Goal: Task Accomplishment & Management: Manage account settings

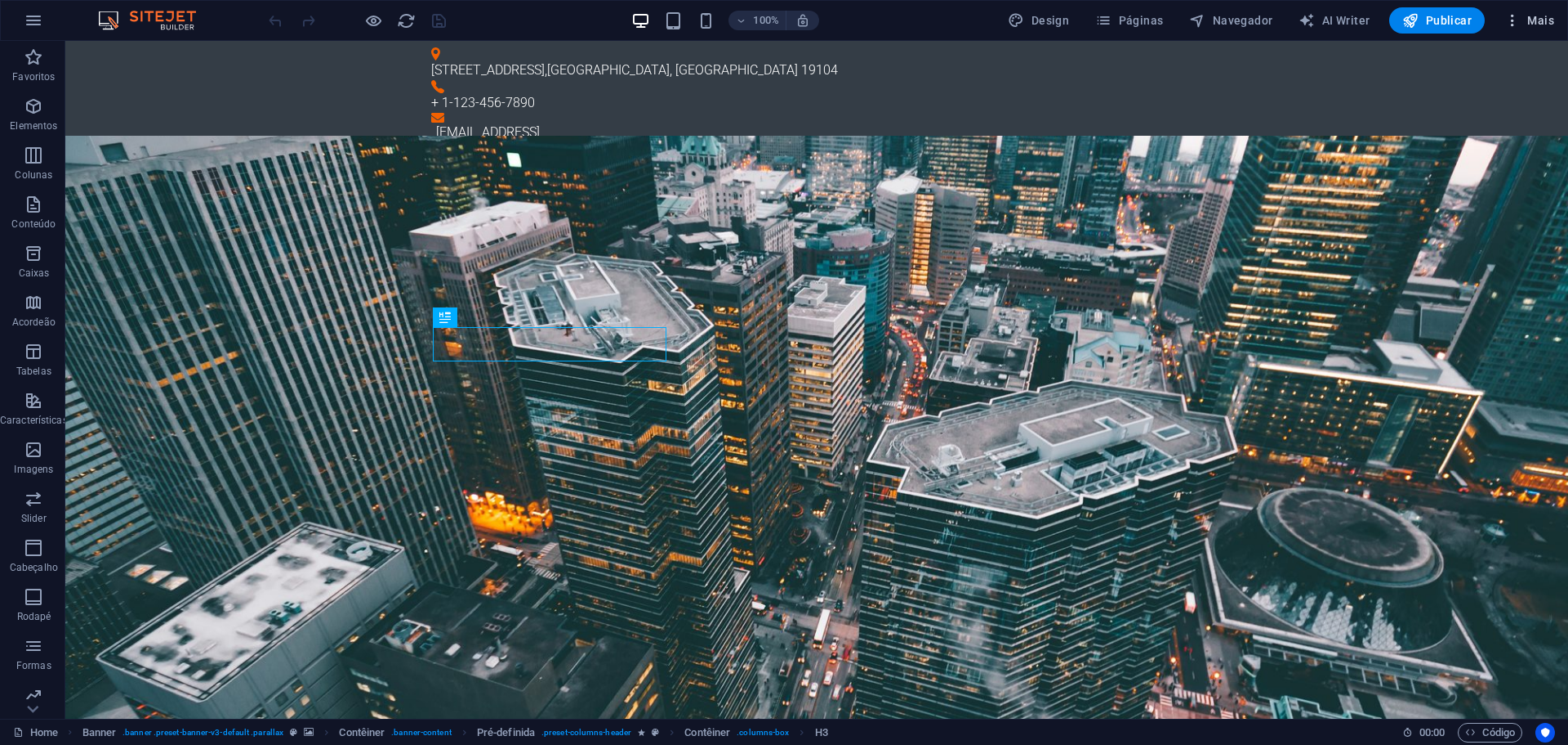
click at [1540, 17] on span "Mais" at bounding box center [1529, 20] width 50 height 17
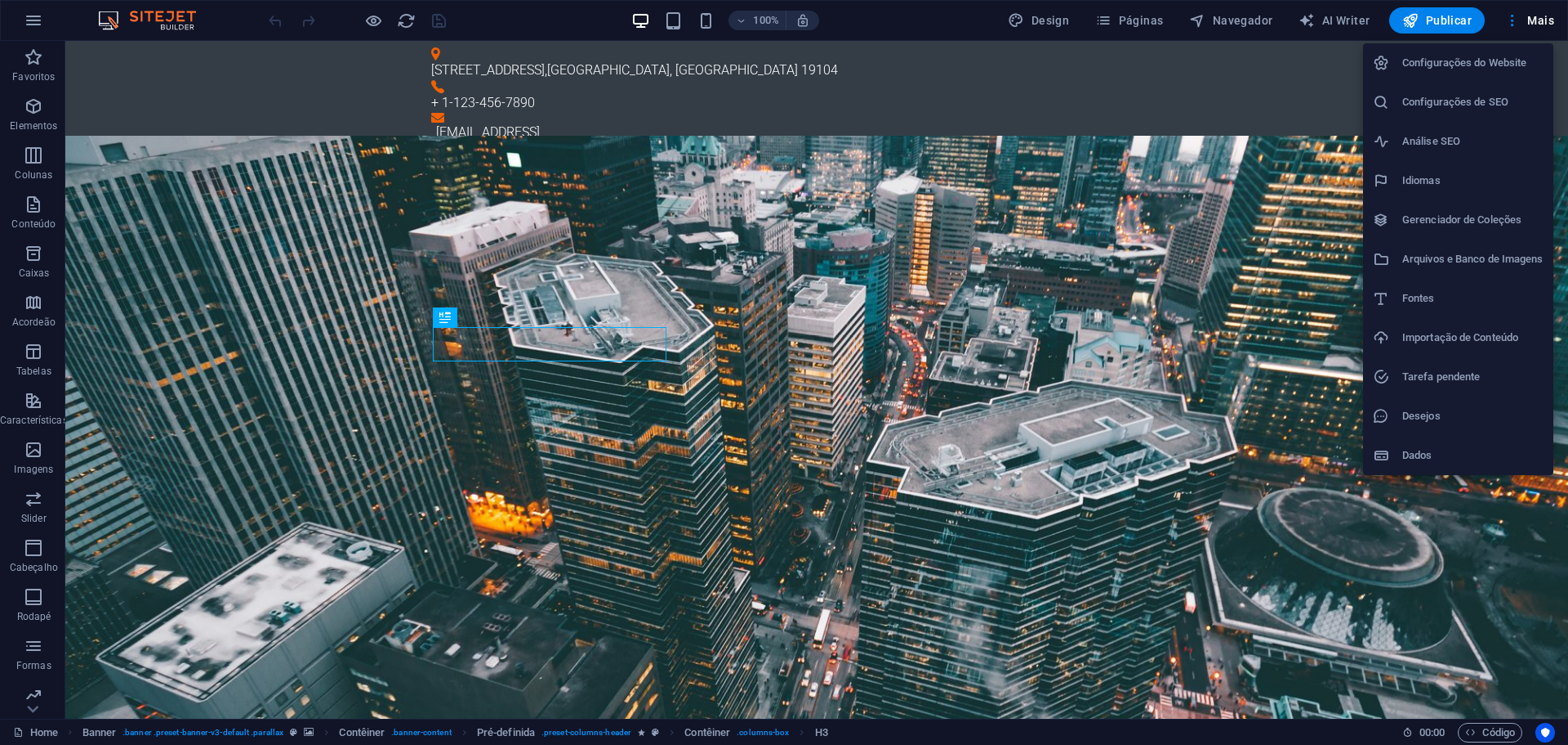
click at [1453, 18] on div at bounding box center [784, 372] width 1568 height 745
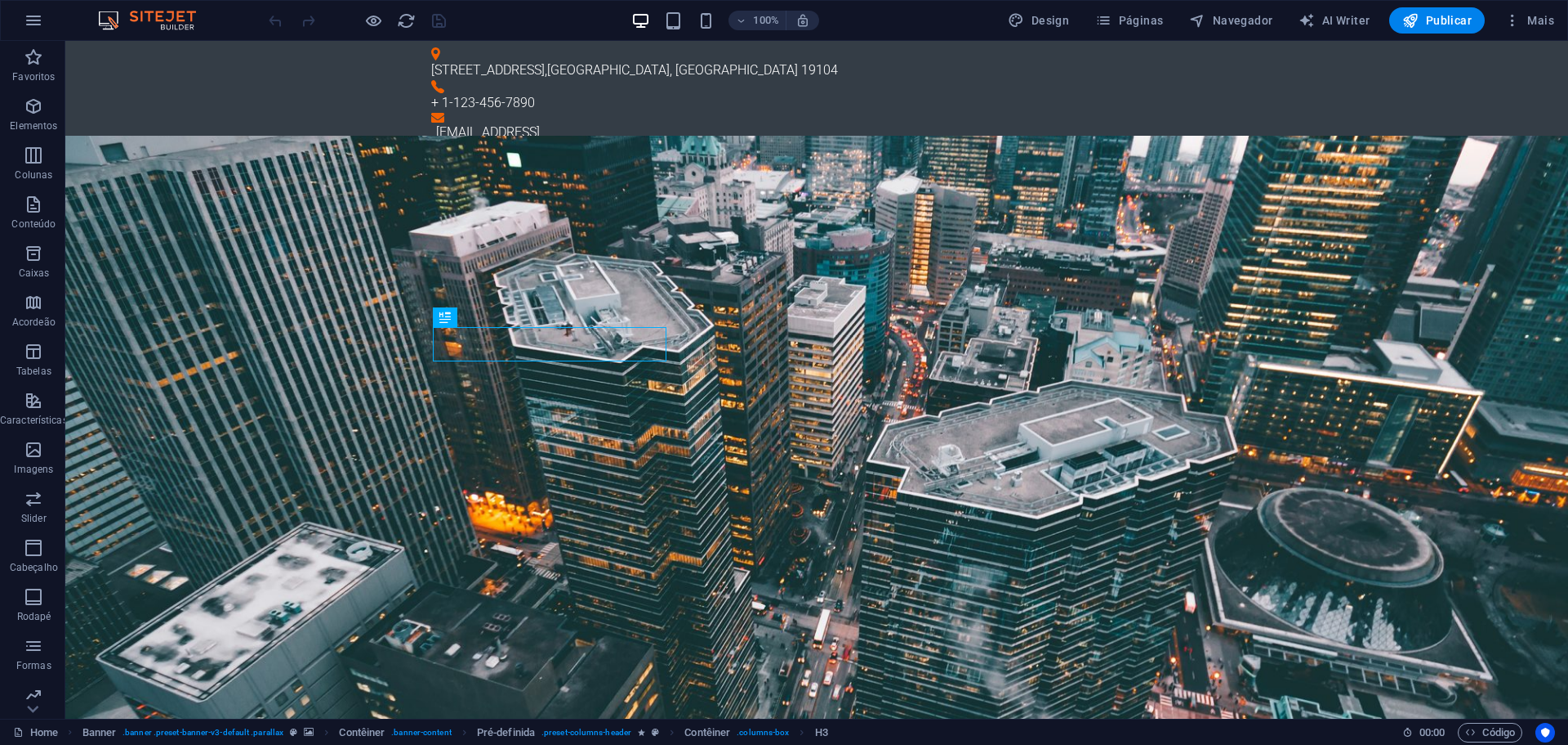
click at [1453, 18] on span "Publicar" at bounding box center [1436, 20] width 69 height 17
click at [25, 17] on icon "button" at bounding box center [33, 20] width 19 height 19
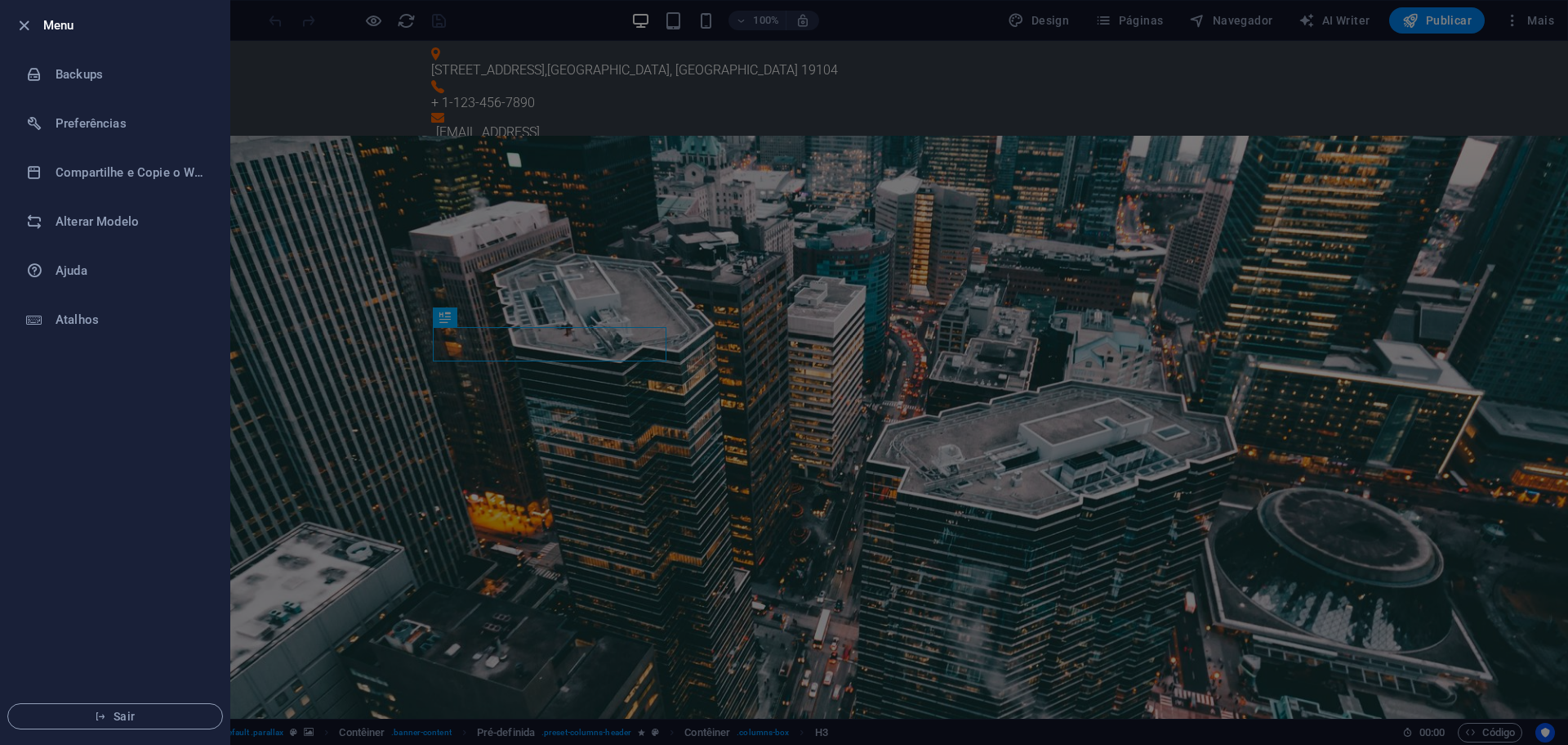
click at [1545, 22] on div at bounding box center [784, 372] width 1568 height 745
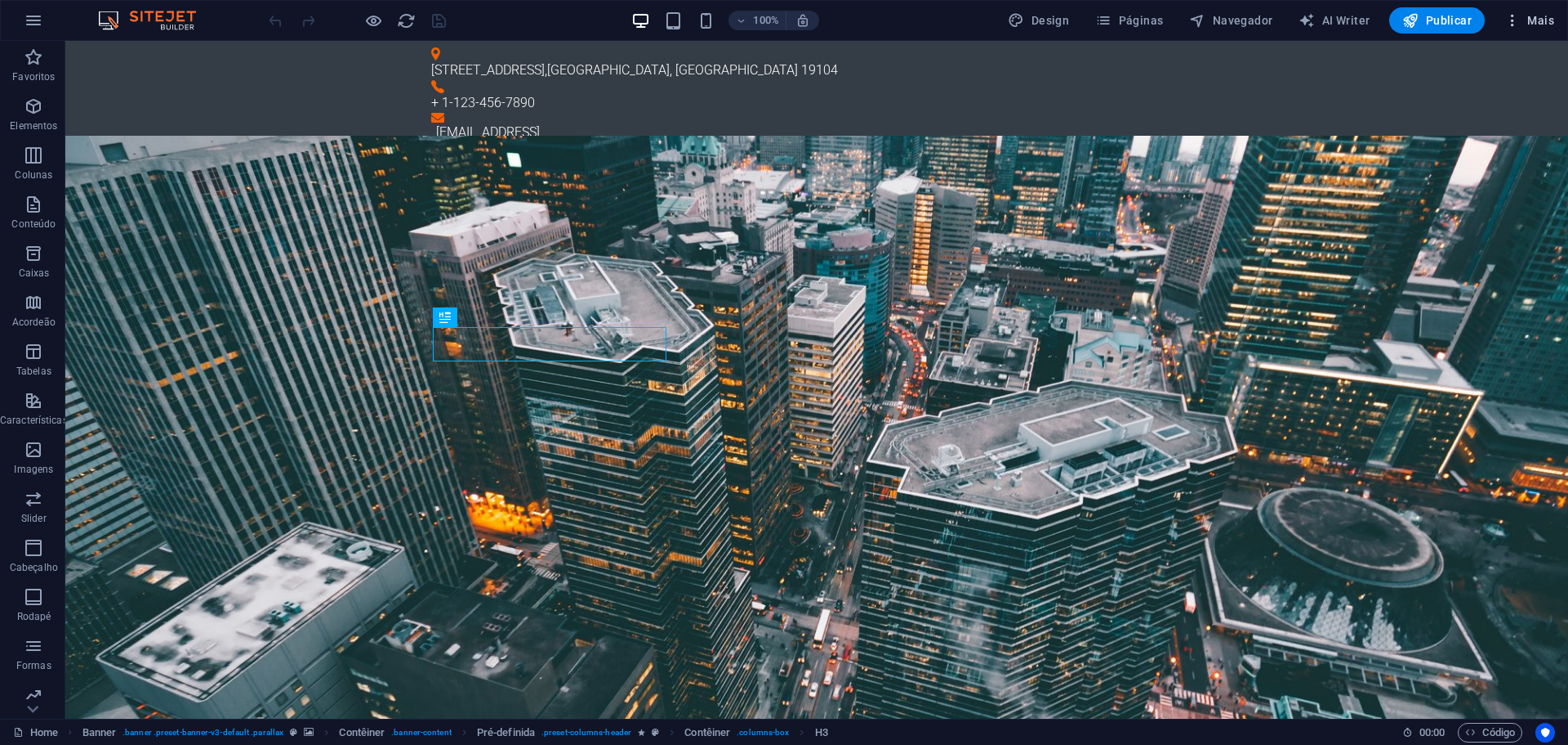
click at [1535, 18] on span "Mais" at bounding box center [1529, 20] width 50 height 17
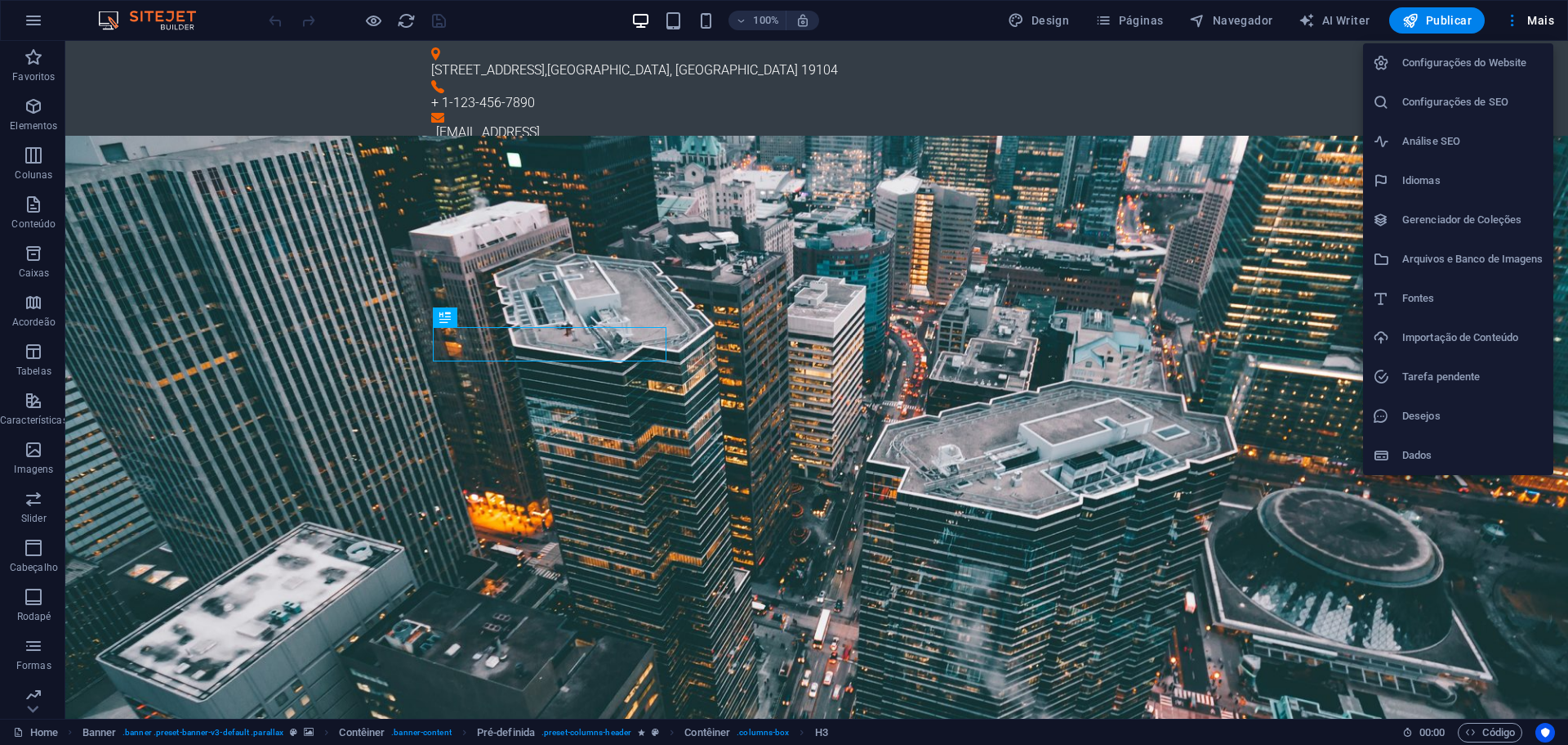
click at [29, 713] on div at bounding box center [784, 372] width 1568 height 745
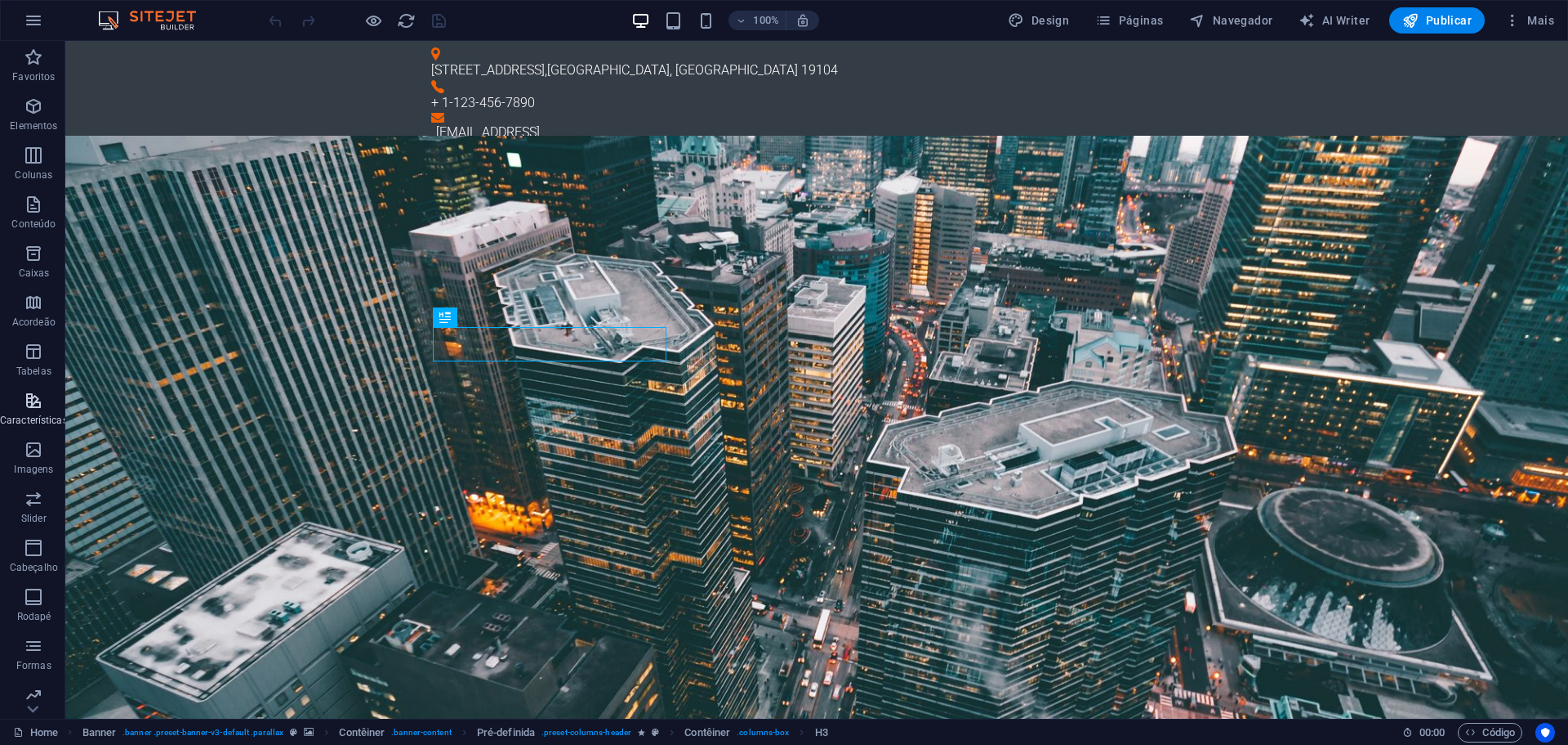
scroll to position [58, 0]
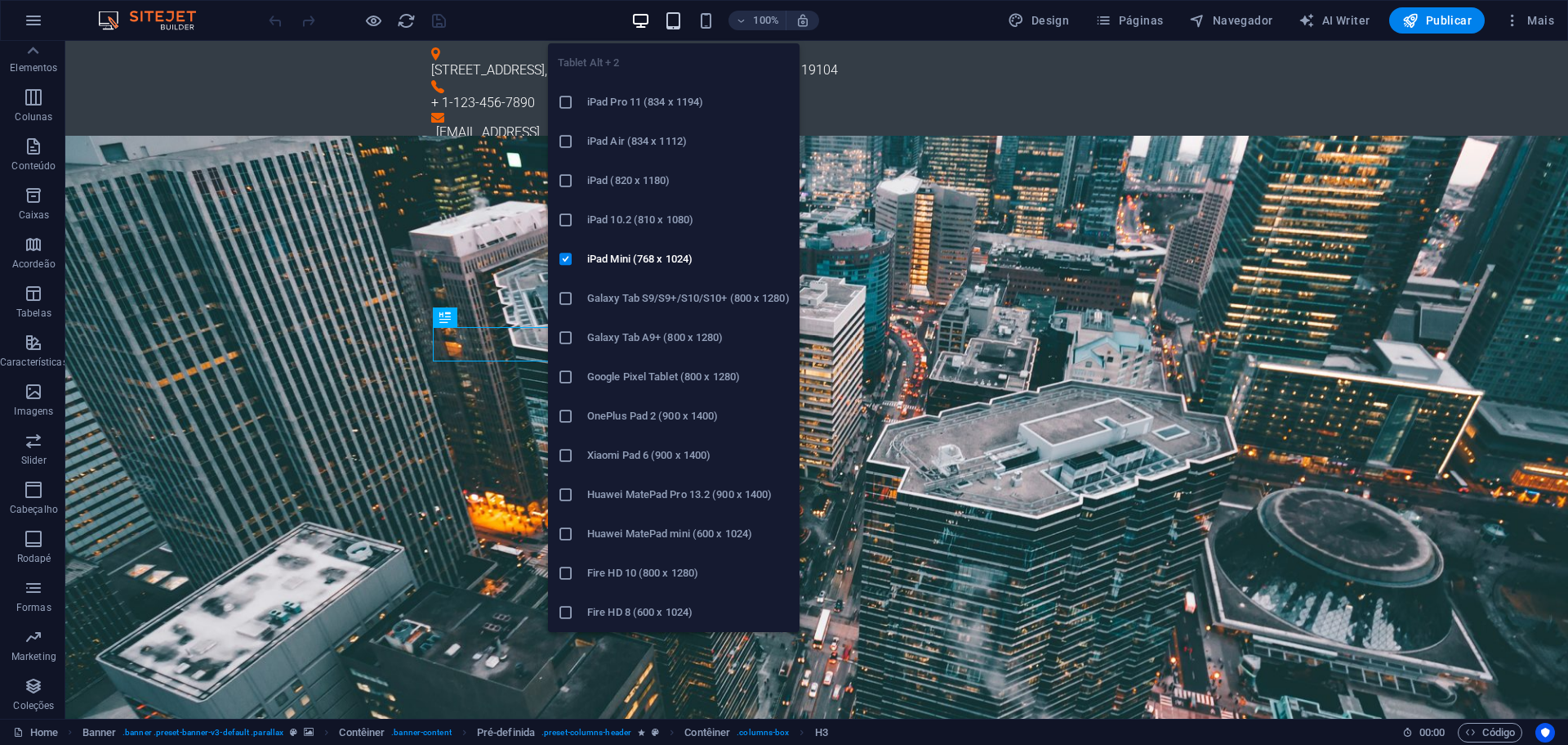
click at [678, 21] on icon "button" at bounding box center [673, 20] width 18 height 18
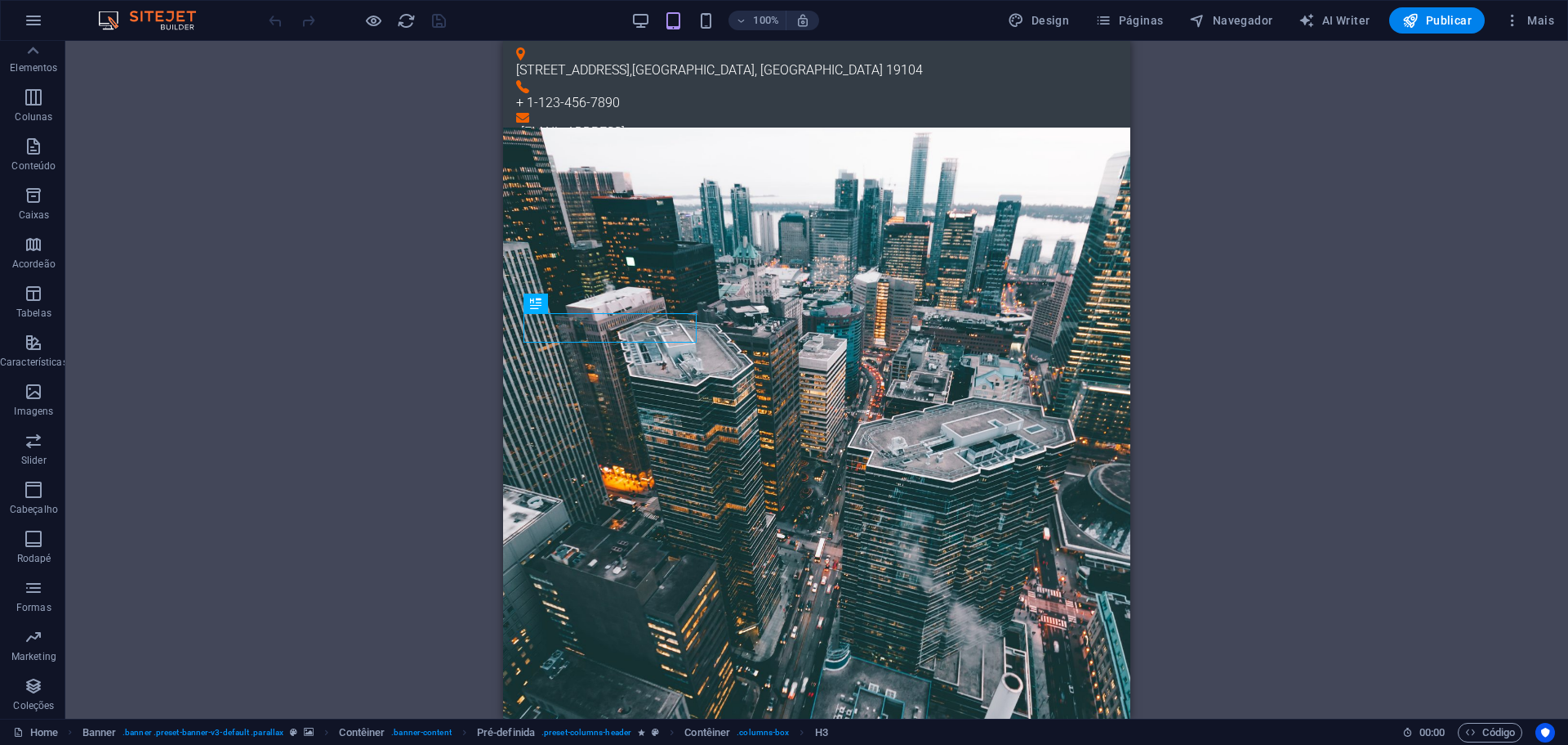
click at [654, 23] on div "100%" at bounding box center [724, 20] width 189 height 26
click at [139, 11] on img at bounding box center [155, 20] width 123 height 19
click at [113, 18] on img at bounding box center [155, 20] width 123 height 19
click at [31, 20] on icon "button" at bounding box center [33, 20] width 19 height 19
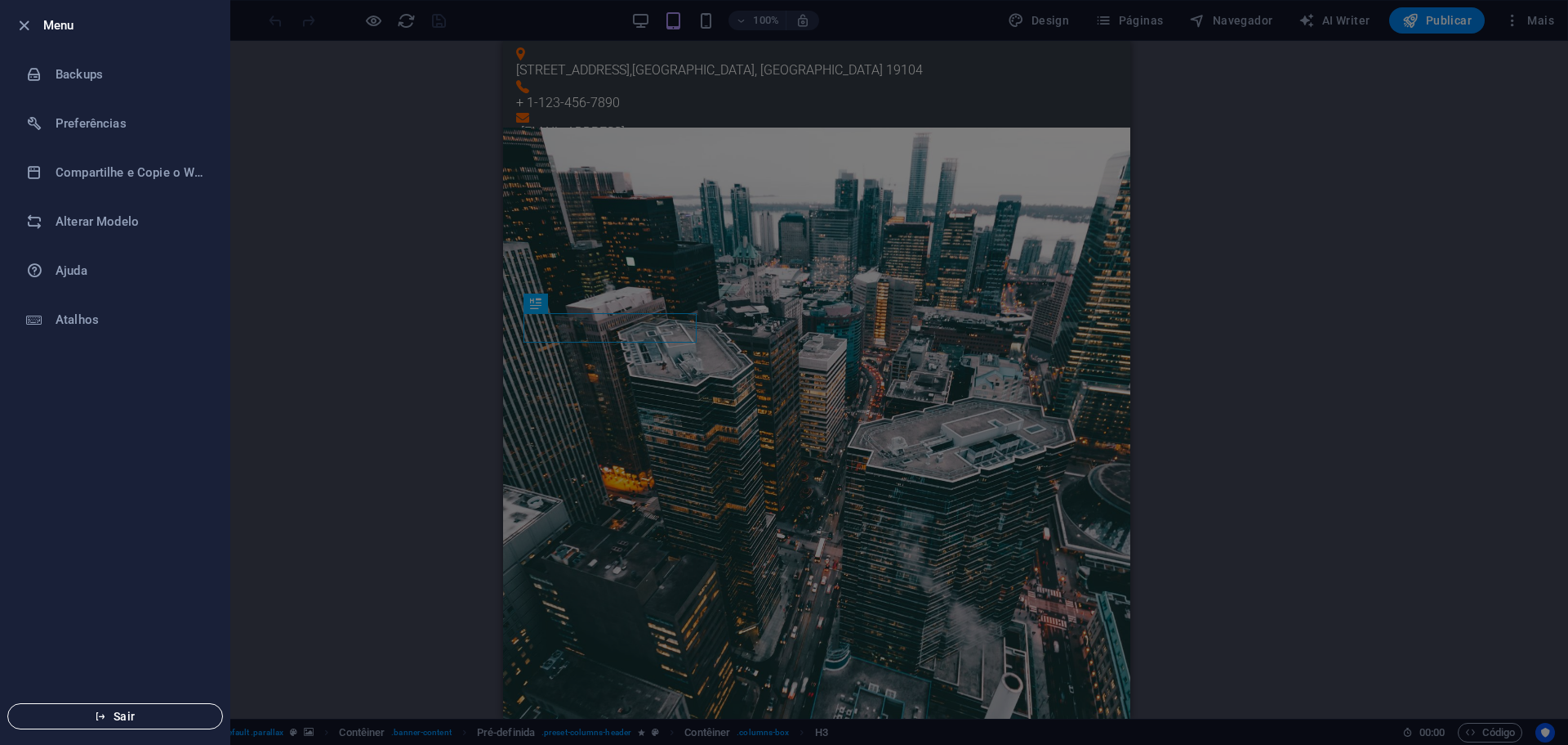
click at [141, 720] on span "Sair" at bounding box center [115, 716] width 188 height 13
